Goal: Task Accomplishment & Management: Complete application form

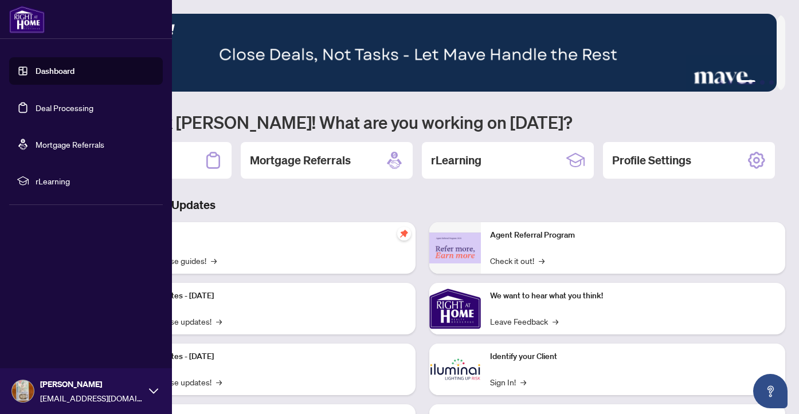
click at [77, 109] on link "Deal Processing" at bounding box center [65, 108] width 58 height 10
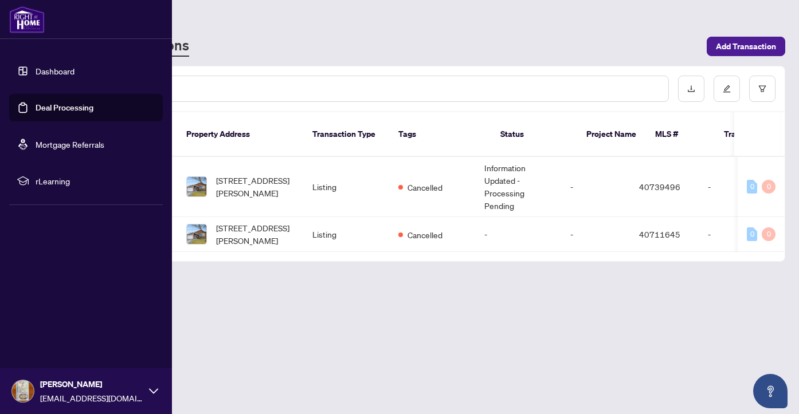
click at [62, 69] on link "Dashboard" at bounding box center [55, 71] width 39 height 10
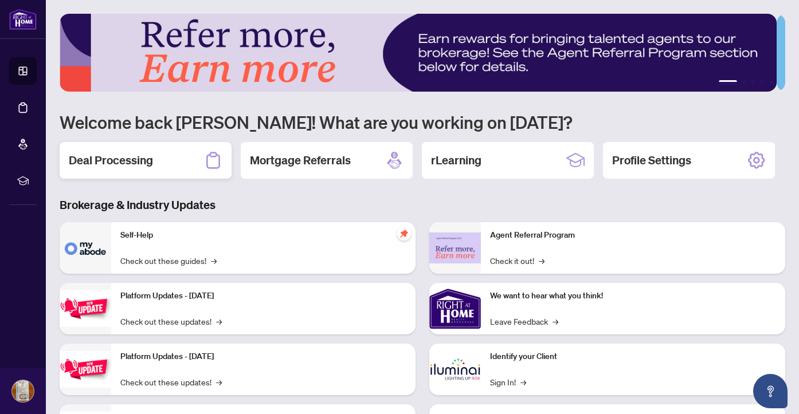
click at [137, 156] on h2 "Deal Processing" at bounding box center [111, 160] width 84 height 16
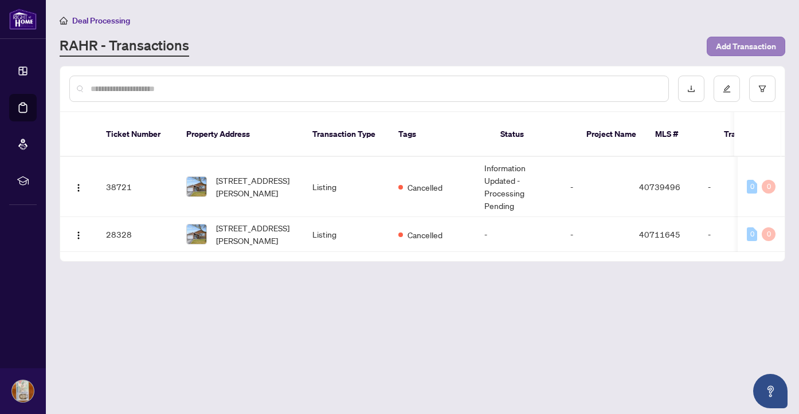
click at [728, 44] on span "Add Transaction" at bounding box center [746, 46] width 60 height 18
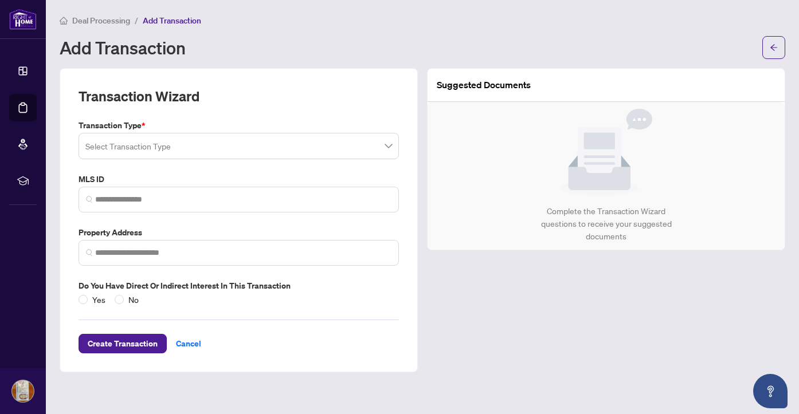
click at [205, 145] on input "search" at bounding box center [233, 147] width 296 height 25
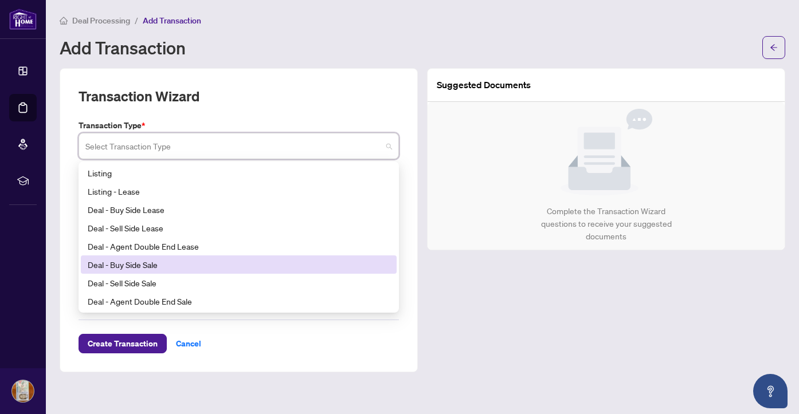
click at [235, 260] on div "Deal - Buy Side Sale" at bounding box center [239, 264] width 302 height 13
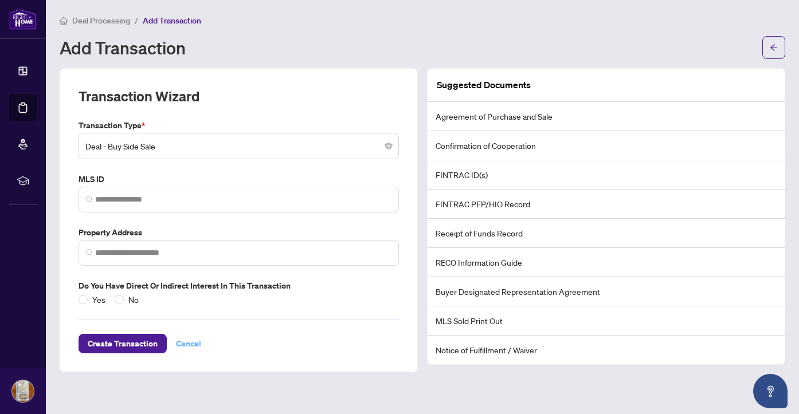
click at [183, 342] on span "Cancel" at bounding box center [188, 344] width 25 height 18
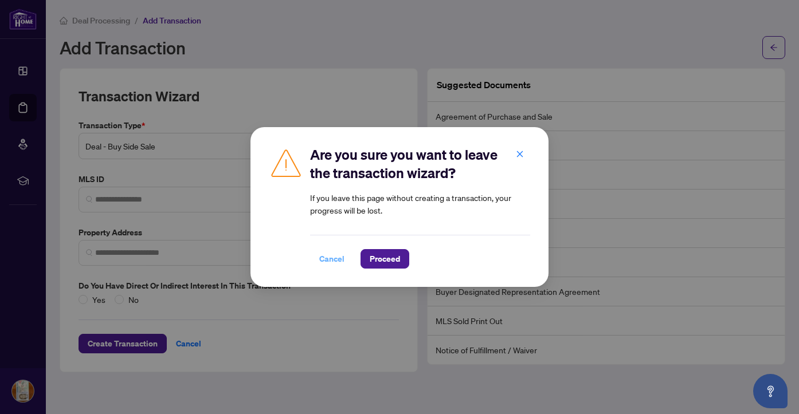
click at [331, 258] on span "Cancel" at bounding box center [331, 259] width 25 height 18
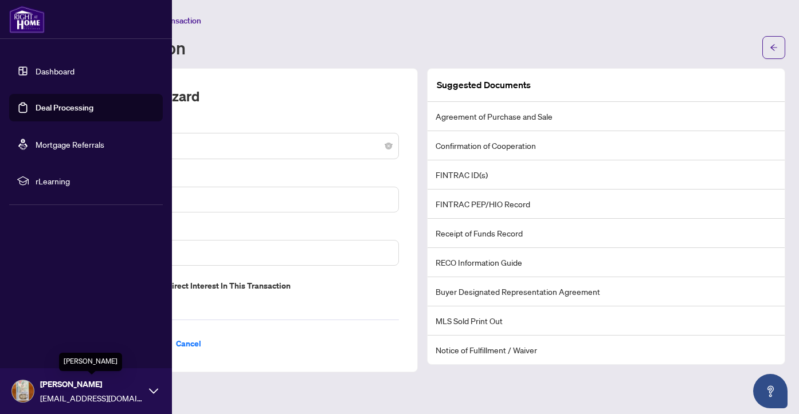
click at [76, 389] on span "[PERSON_NAME]" at bounding box center [91, 384] width 103 height 13
click at [44, 322] on span "Logout" at bounding box center [46, 323] width 26 height 18
